Goal: Task Accomplishment & Management: Manage account settings

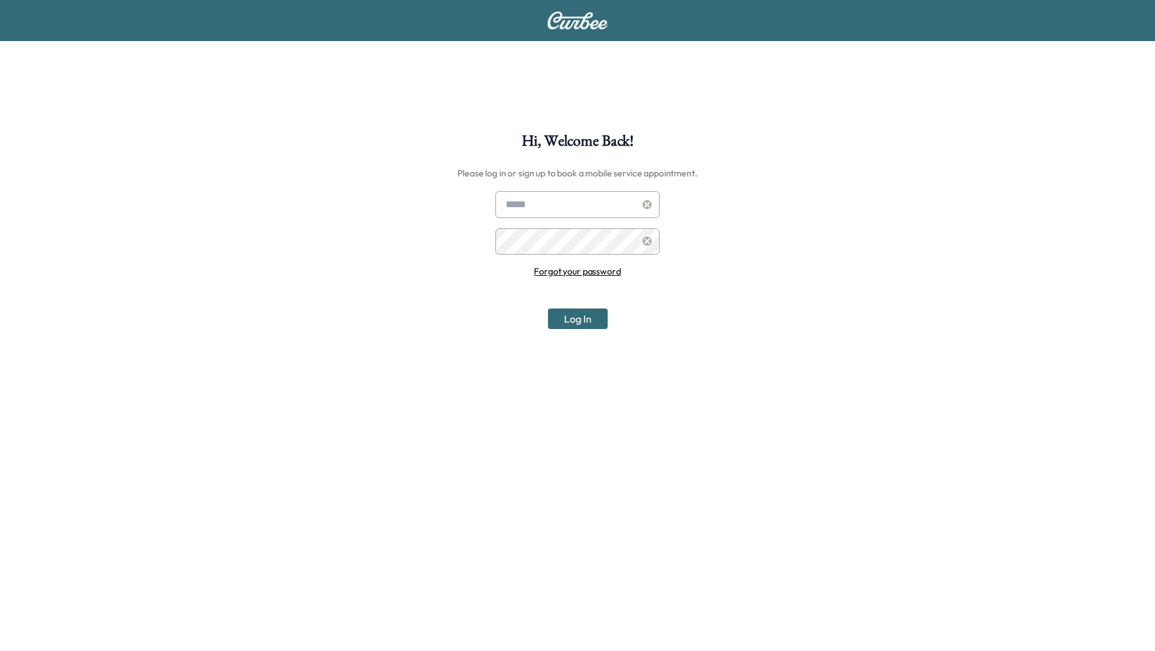
type input "**********"
click at [647, 200] on icon at bounding box center [646, 204] width 9 height 9
click at [613, 200] on input "text" at bounding box center [577, 204] width 164 height 27
type input "*"
click at [527, 207] on input "text" at bounding box center [577, 204] width 164 height 27
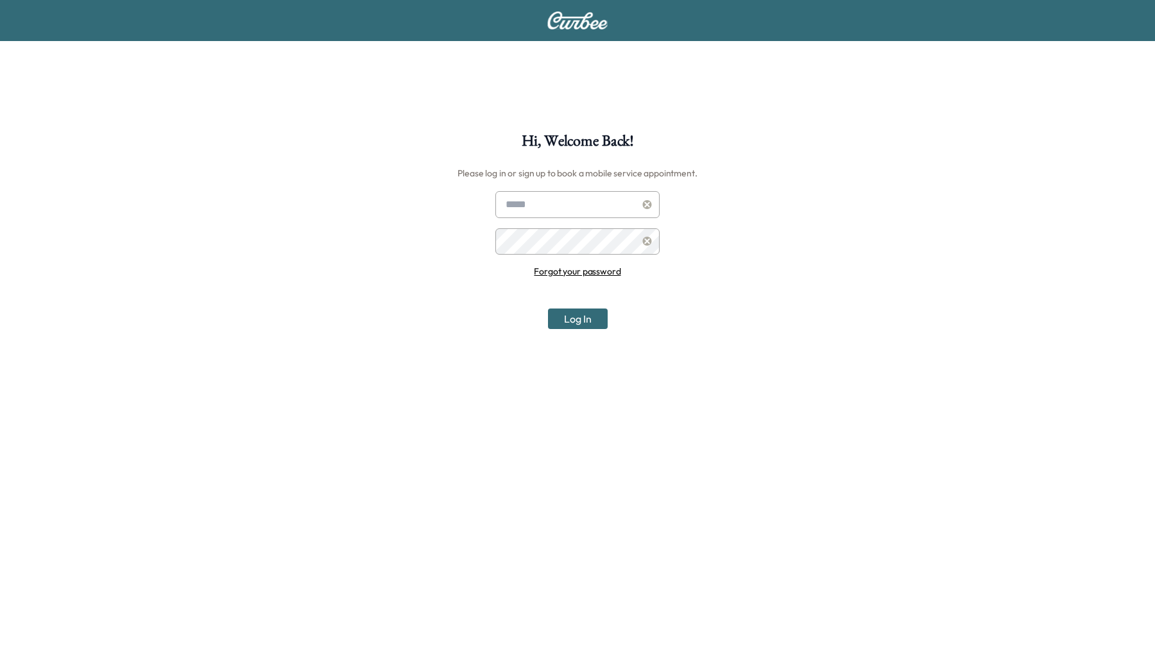
paste input "**********"
type input "**********"
click at [575, 321] on button "Log In" at bounding box center [578, 319] width 60 height 21
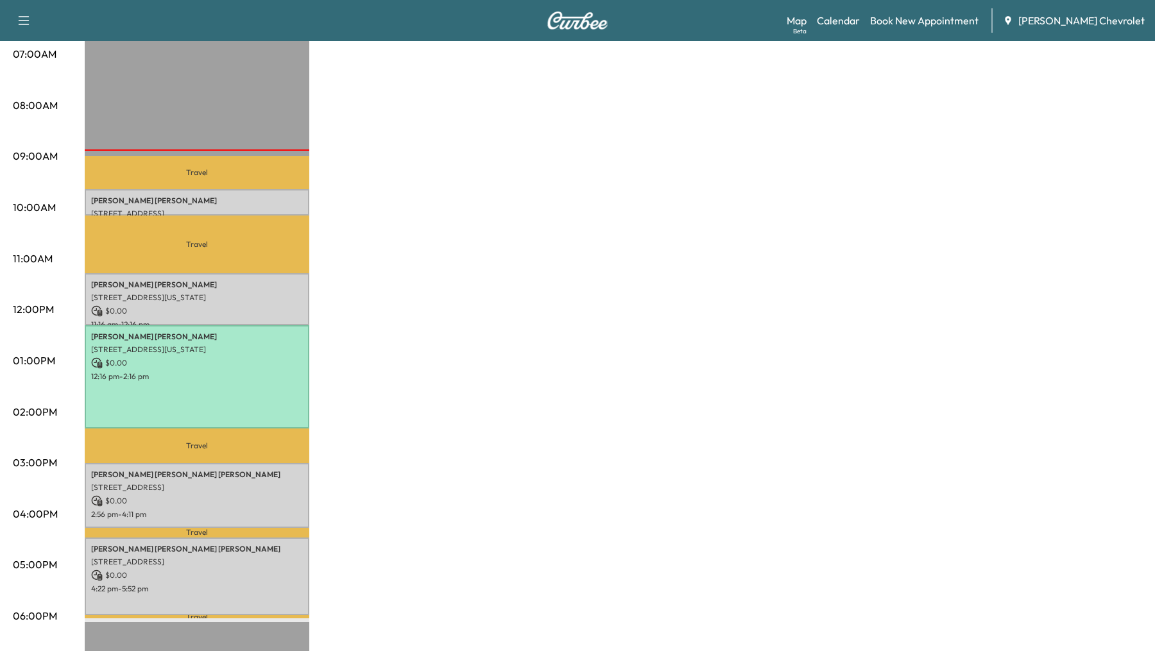
scroll to position [286, 0]
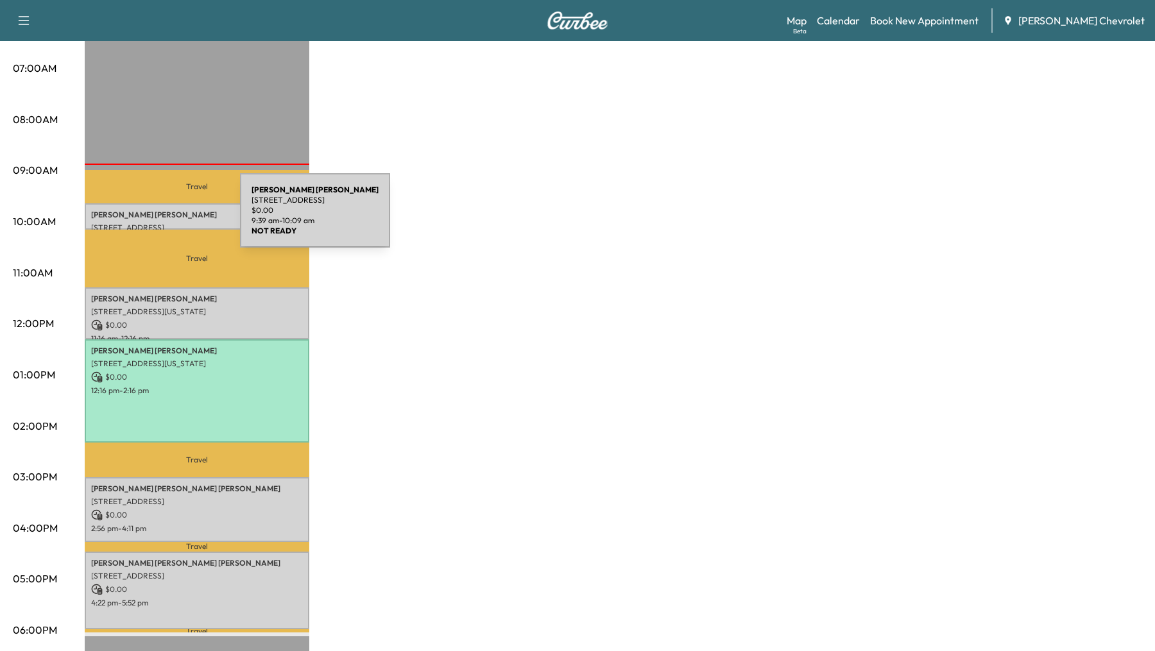
click at [144, 218] on p "[PERSON_NAME]" at bounding box center [197, 215] width 212 height 10
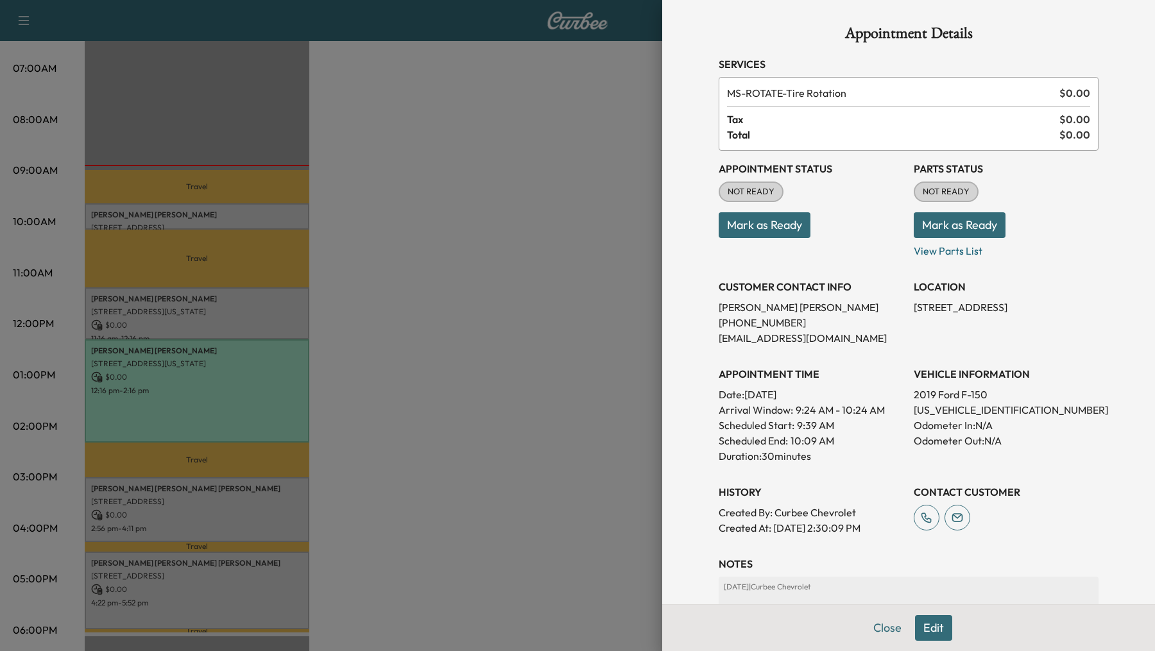
click at [175, 311] on div at bounding box center [577, 325] width 1155 height 651
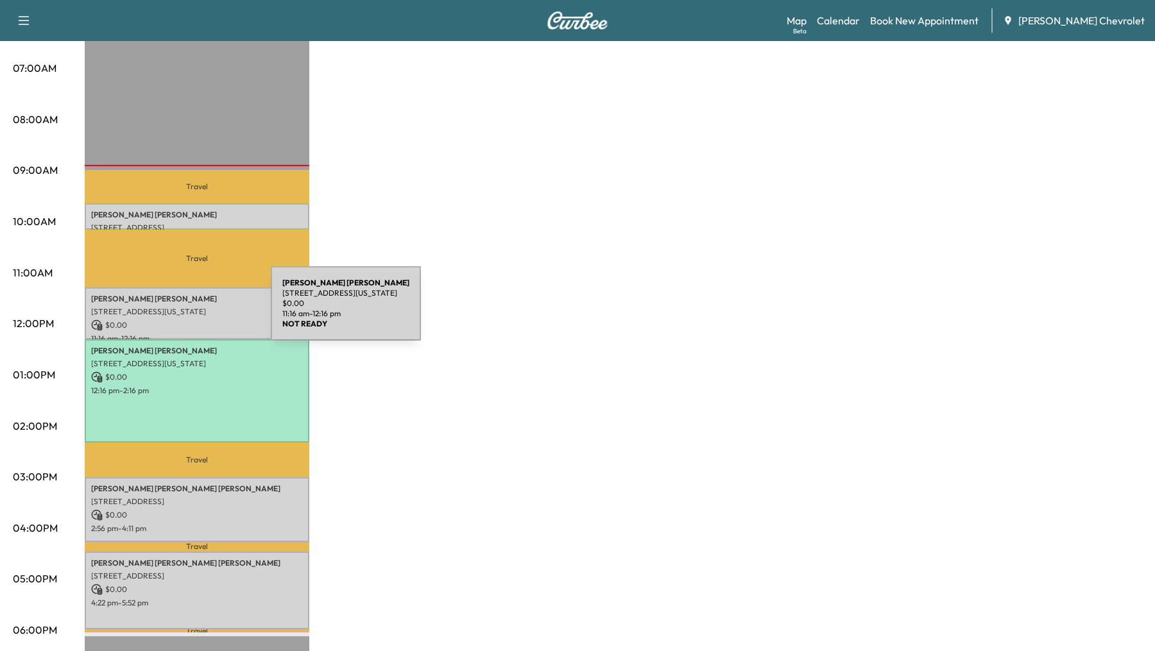
click at [175, 311] on p "[STREET_ADDRESS][US_STATE]" at bounding box center [197, 312] width 212 height 10
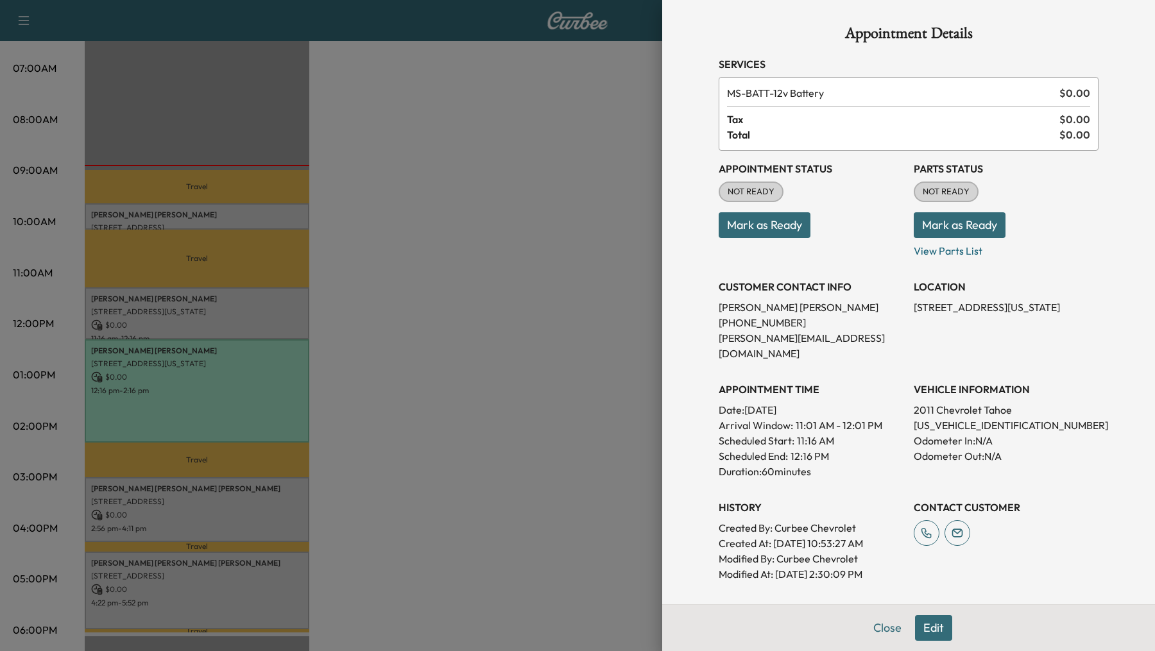
click at [160, 220] on div at bounding box center [577, 325] width 1155 height 651
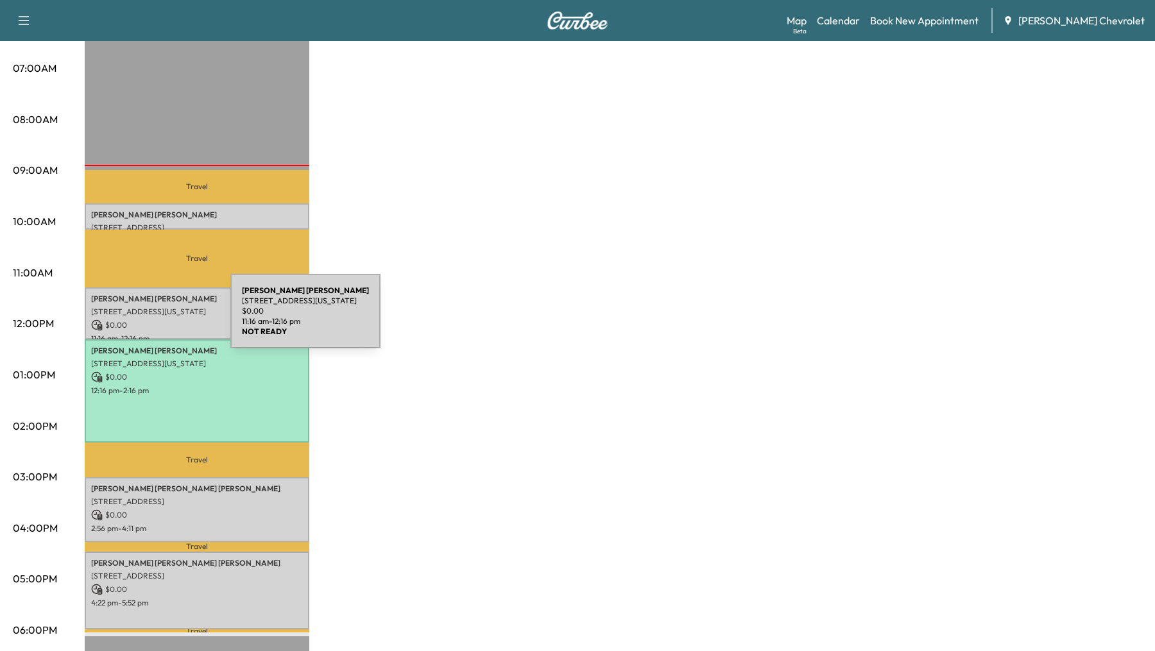
click at [134, 320] on p "$ 0.00" at bounding box center [197, 326] width 212 height 12
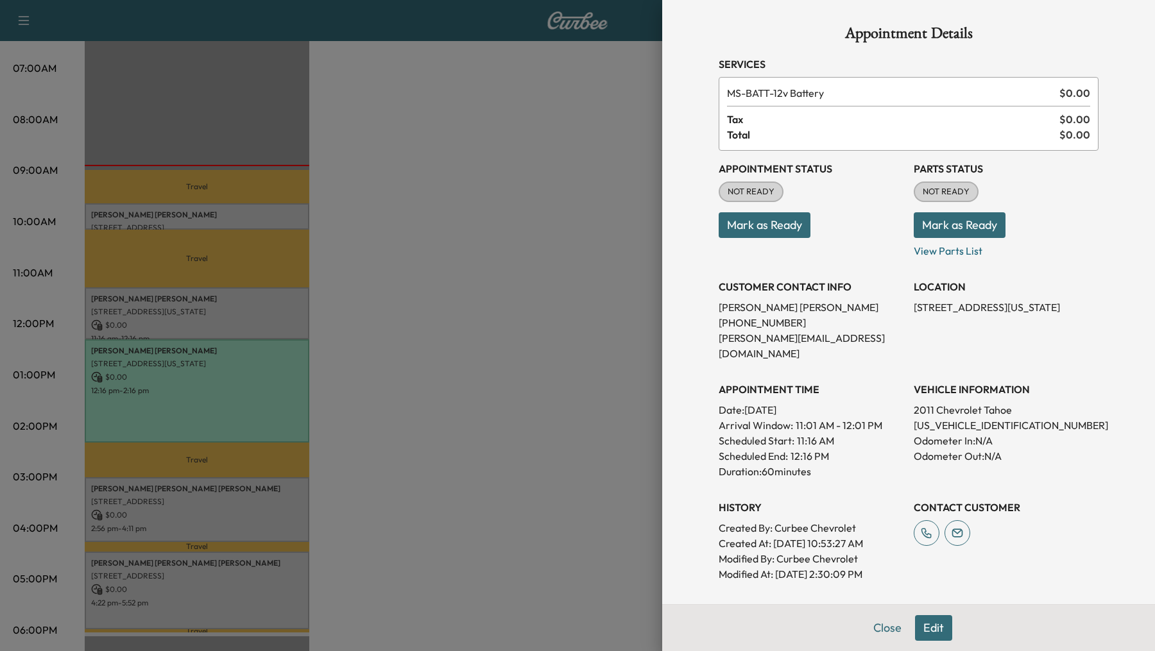
click at [931, 626] on button "Edit" at bounding box center [933, 628] width 37 height 26
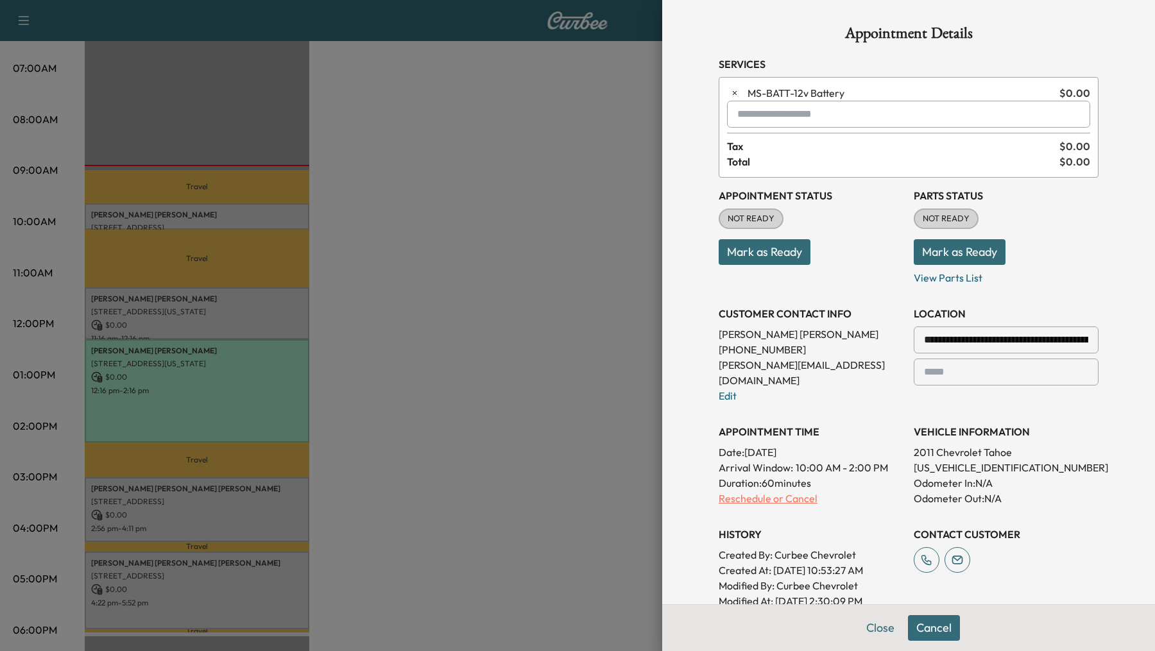
click at [748, 491] on p "Reschedule or Cancel" at bounding box center [811, 498] width 185 height 15
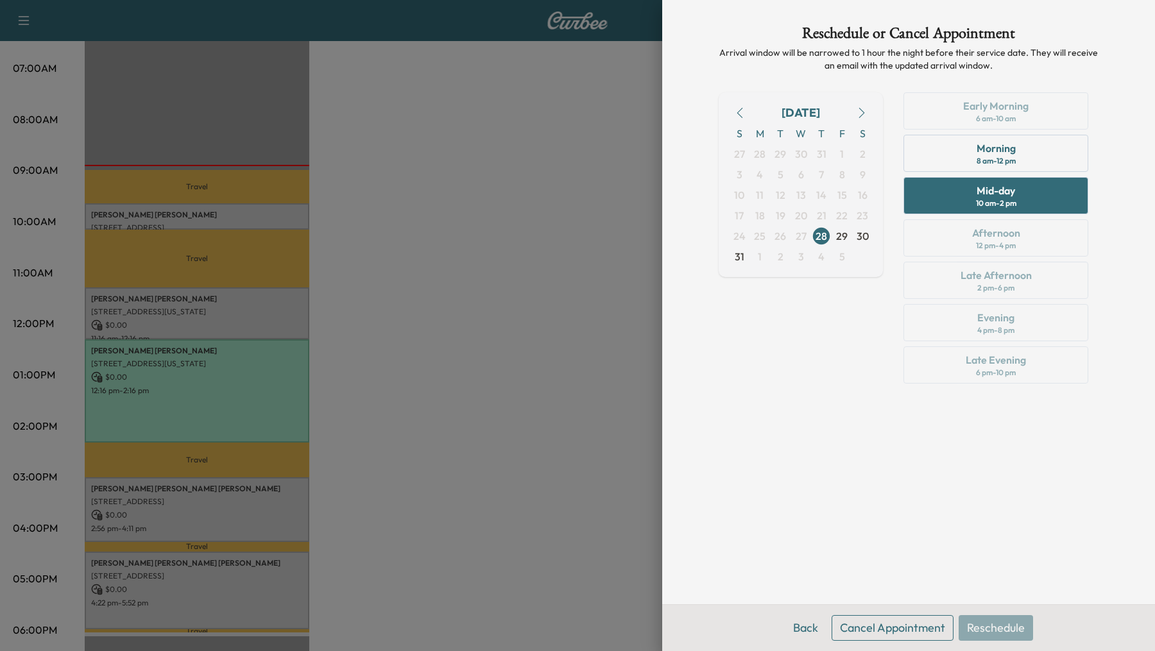
click at [884, 630] on button "Cancel Appointment" at bounding box center [893, 628] width 122 height 26
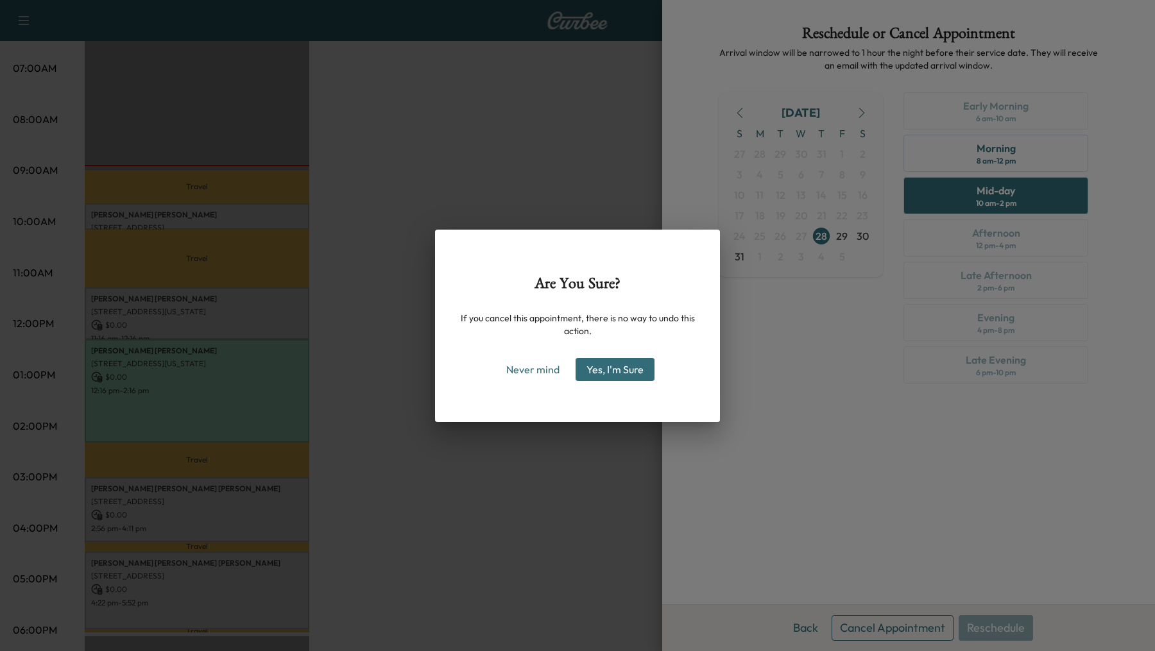
click at [626, 369] on button "Yes, I'm Sure" at bounding box center [615, 369] width 79 height 23
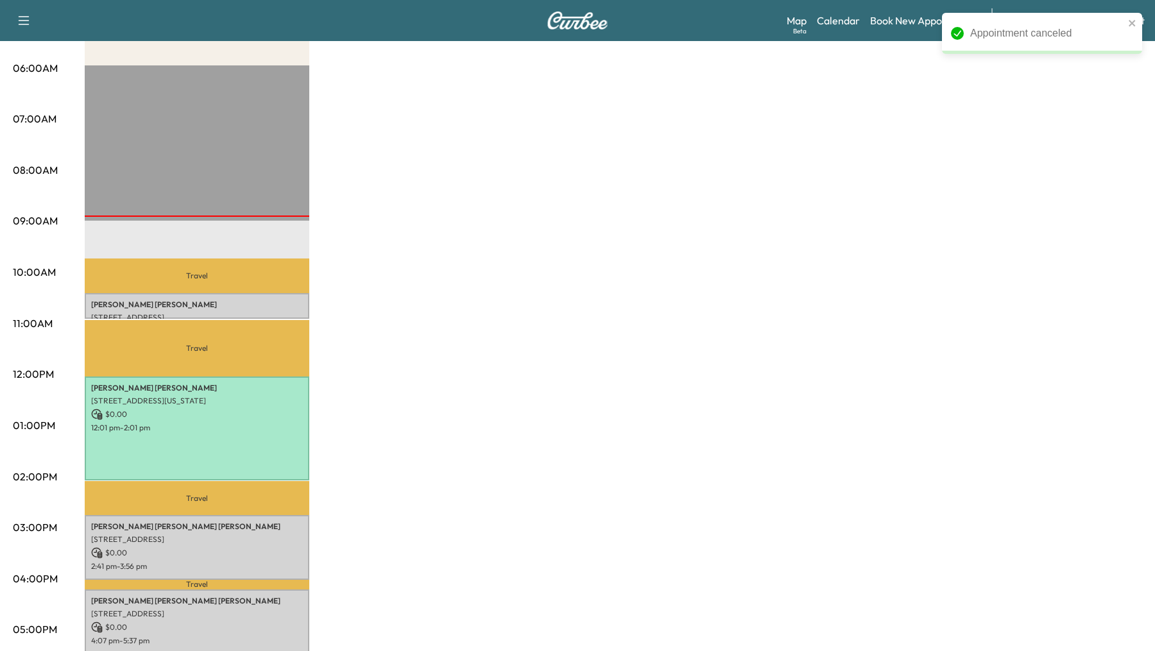
scroll to position [182, 0]
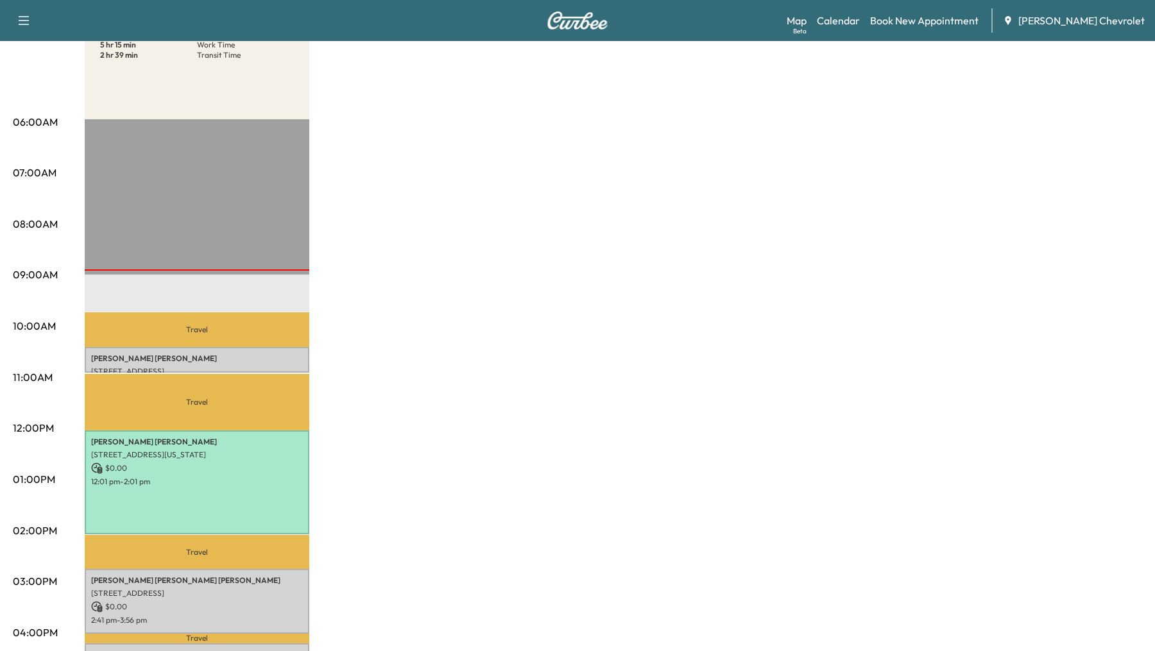
click at [20, 24] on icon "button" at bounding box center [24, 20] width 11 height 9
click at [45, 258] on button "Log Out" at bounding box center [45, 255] width 48 height 21
